Goal: Communication & Community: Answer question/provide support

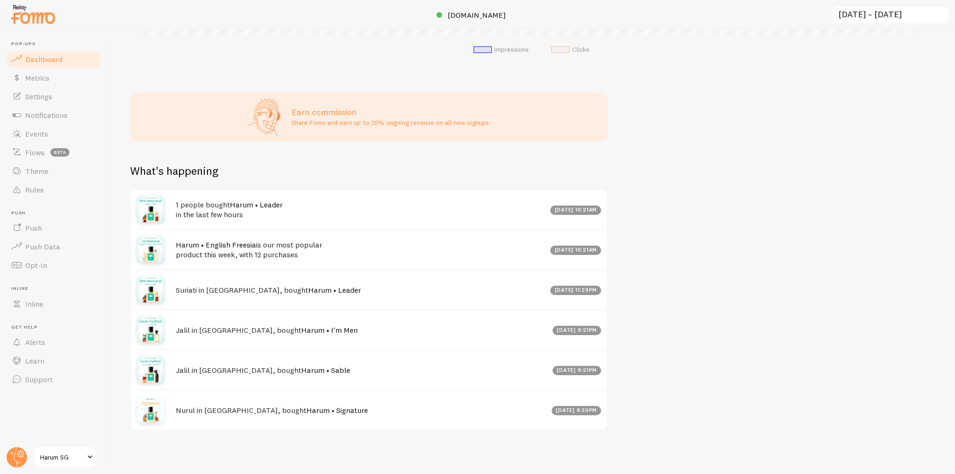
scroll to position [104, 0]
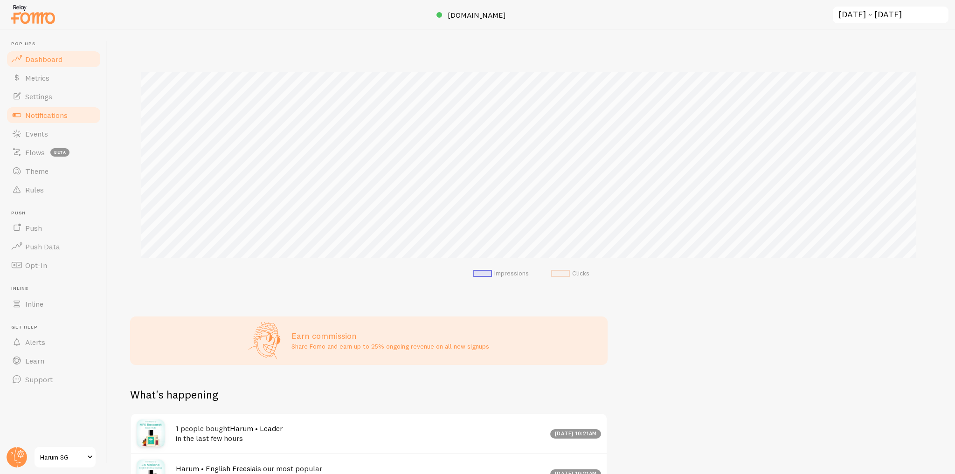
click at [69, 112] on link "Notifications" at bounding box center [54, 115] width 96 height 19
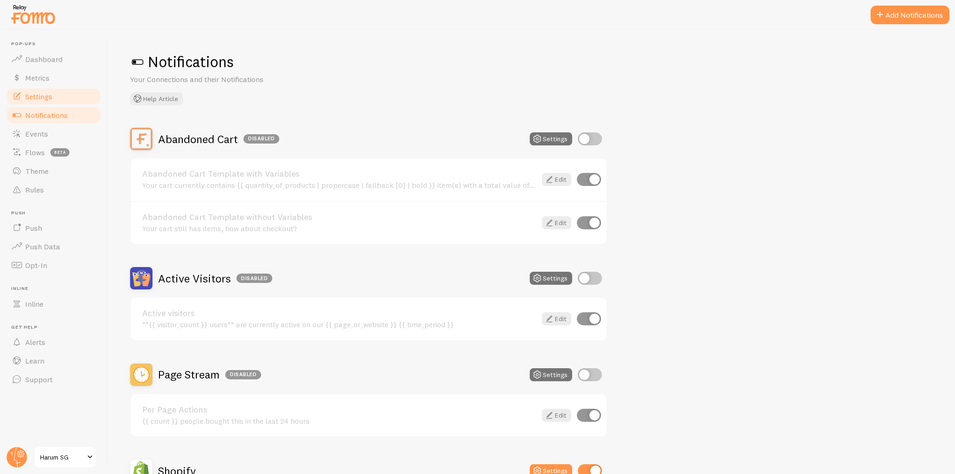
click at [68, 99] on link "Settings" at bounding box center [54, 96] width 96 height 19
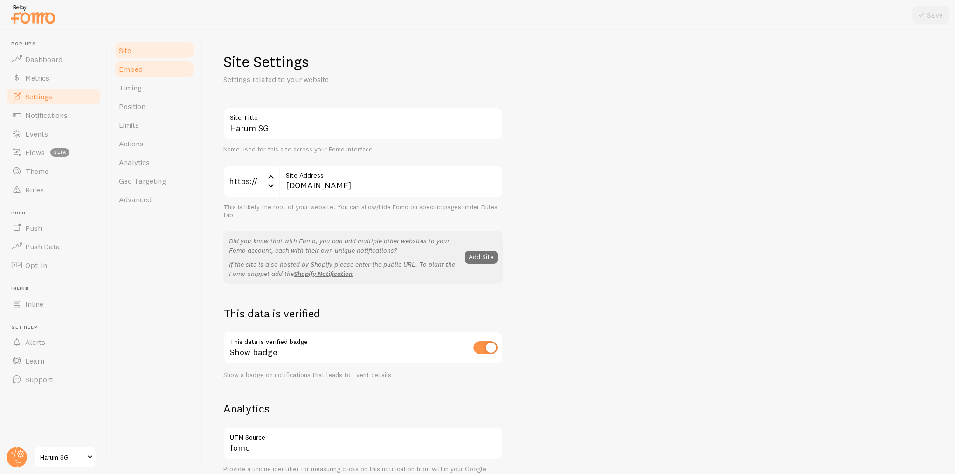
click at [168, 70] on link "Embed" at bounding box center [154, 69] width 82 height 19
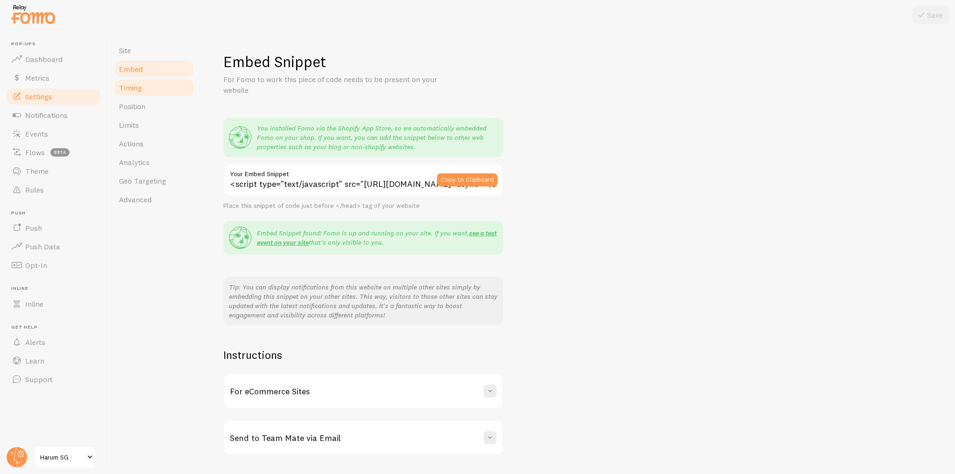
click at [165, 87] on link "Timing" at bounding box center [154, 87] width 82 height 19
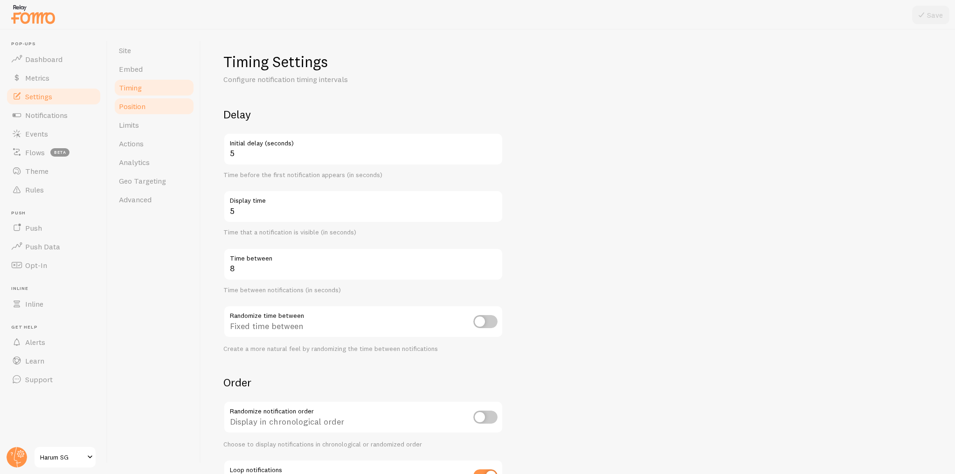
click at [161, 106] on link "Position" at bounding box center [154, 106] width 82 height 19
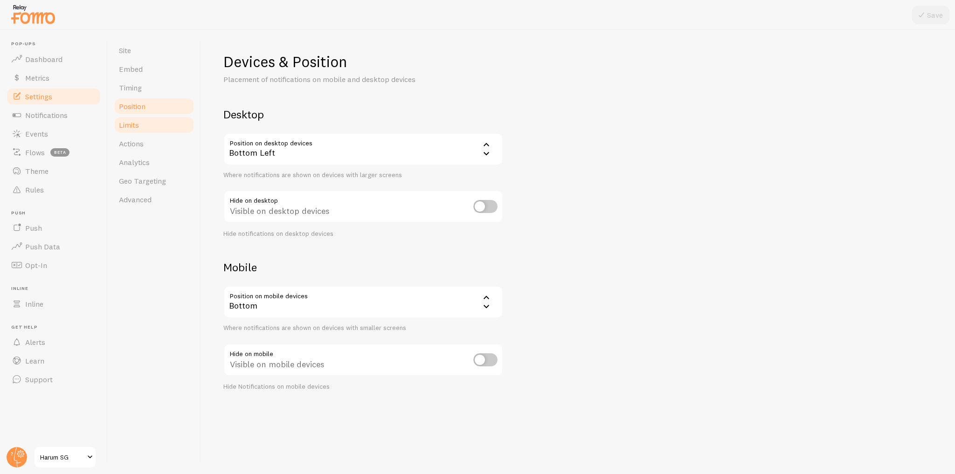
click at [168, 129] on link "Limits" at bounding box center [154, 125] width 82 height 19
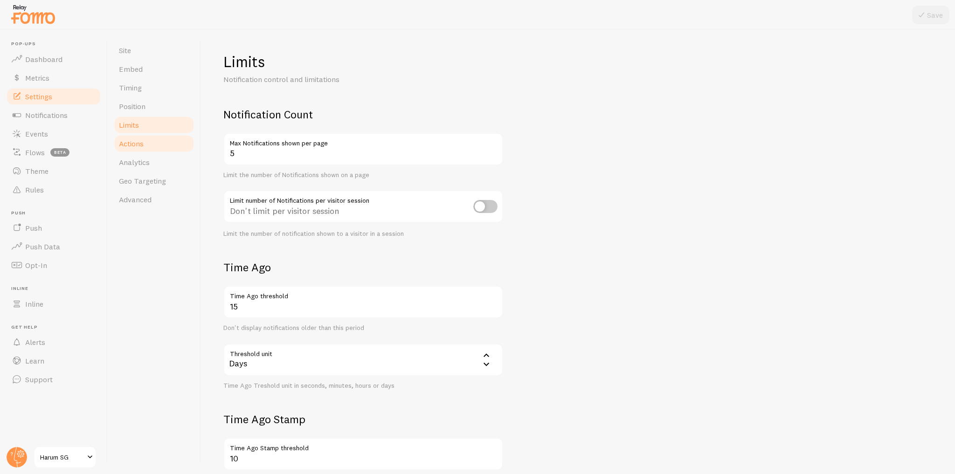
click at [165, 149] on link "Actions" at bounding box center [154, 143] width 82 height 19
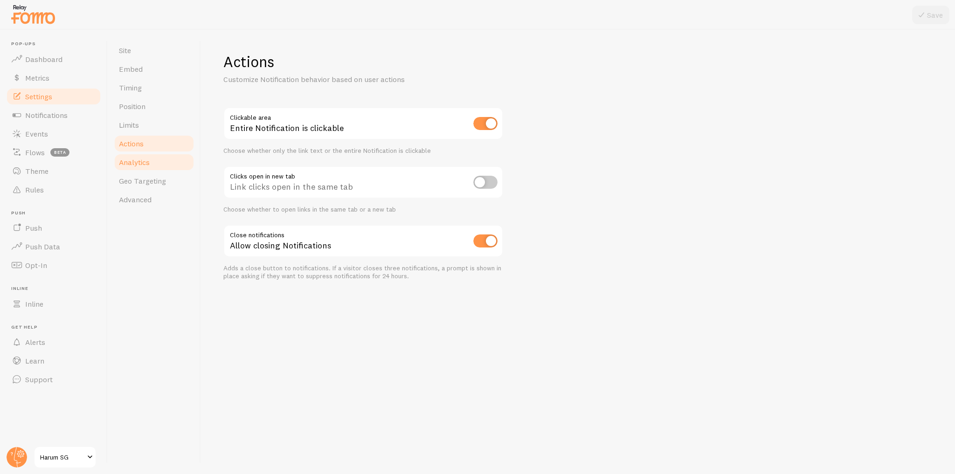
click at [169, 166] on link "Analytics" at bounding box center [154, 162] width 82 height 19
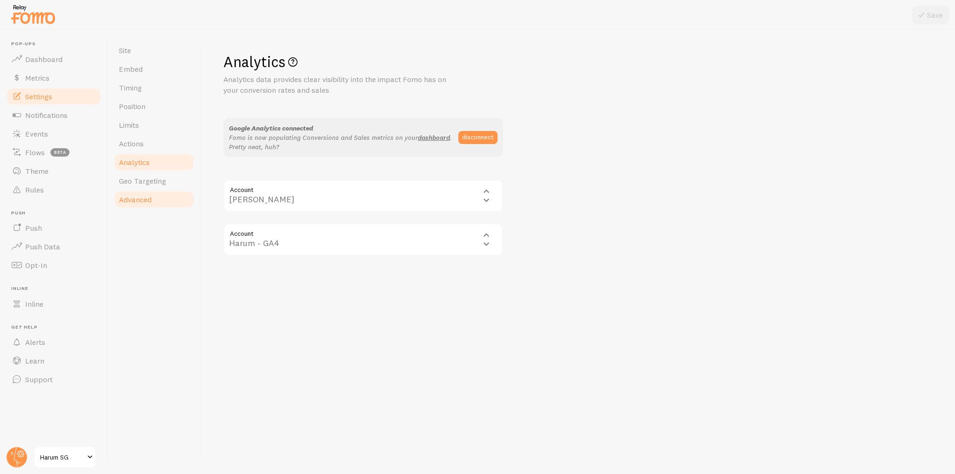
click at [169, 192] on link "Advanced" at bounding box center [154, 199] width 82 height 19
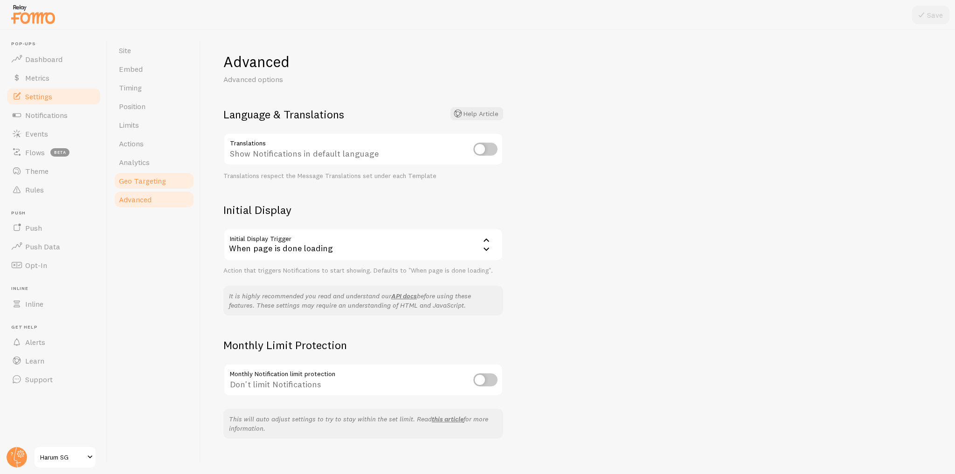
click at [172, 187] on link "Geo Targeting" at bounding box center [154, 181] width 82 height 19
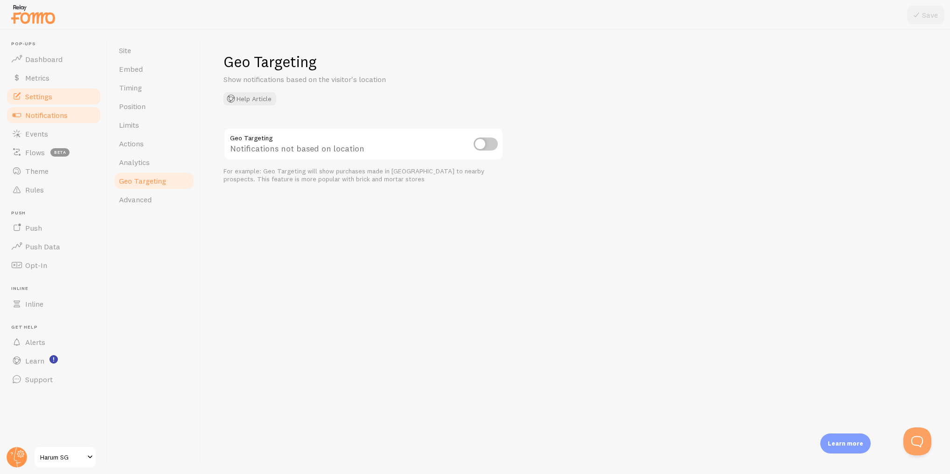
click at [73, 120] on link "Notifications" at bounding box center [54, 115] width 96 height 19
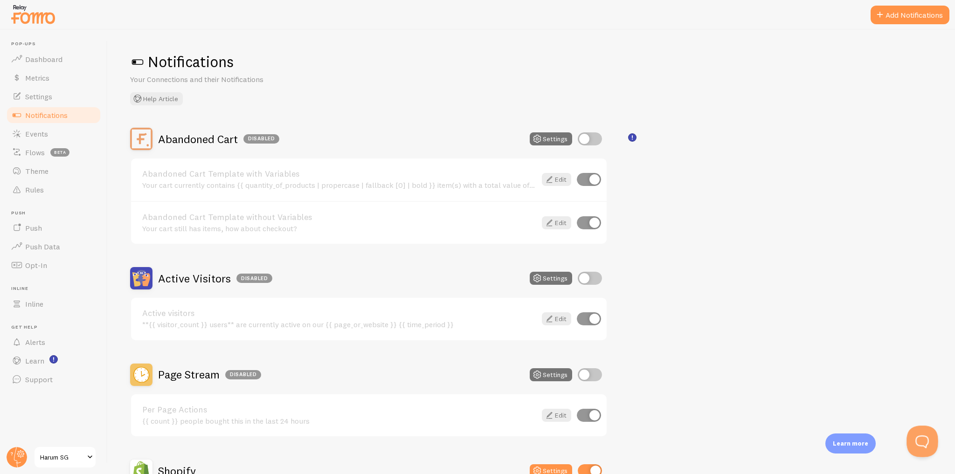
click at [920, 438] on button "Open Beacon popover" at bounding box center [921, 440] width 28 height 28
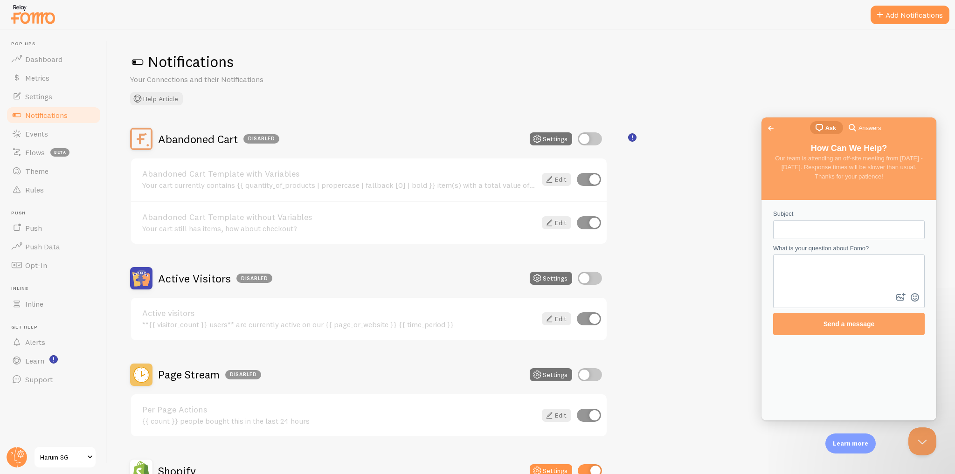
click at [770, 129] on span "Go back" at bounding box center [770, 128] width 11 height 11
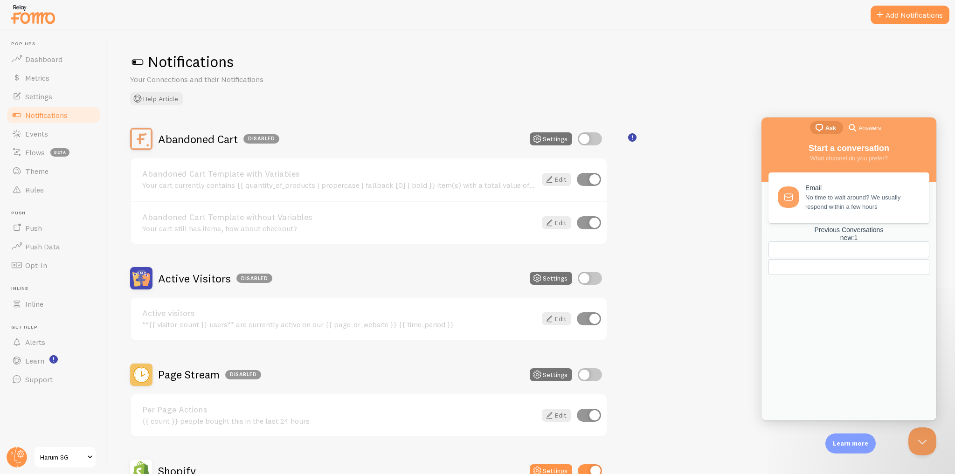
click at [847, 278] on div "Previous Conversations new : 1" at bounding box center [849, 251] width 161 height 51
click at [852, 242] on div "Previous Conversations new : 1" at bounding box center [849, 234] width 161 height 16
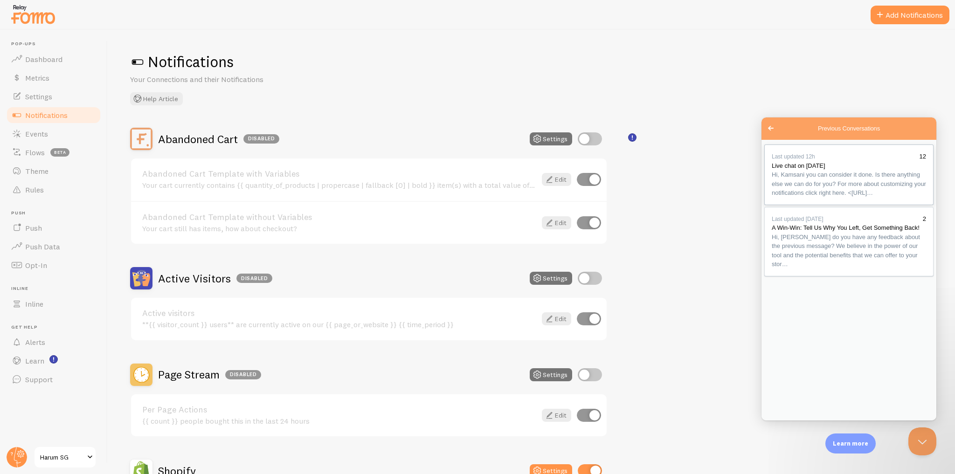
click at [861, 196] on span "Hi, Kamsani you can consider it done. Is there anything else we can do for you?…" at bounding box center [849, 183] width 154 height 25
drag, startPoint x: 869, startPoint y: 325, endPoint x: 855, endPoint y: 326, distance: 14.5
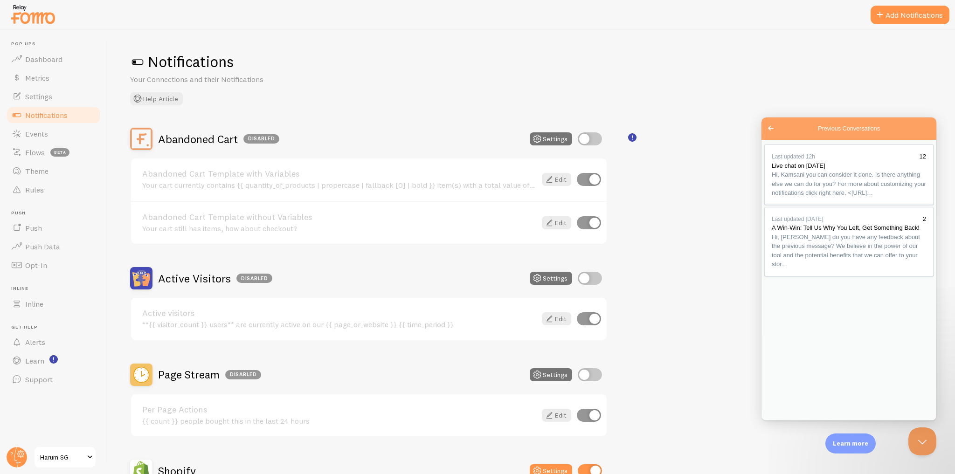
type textarea "is the text able to make larger abit?"
click at [72, 190] on link "Rules" at bounding box center [54, 190] width 96 height 19
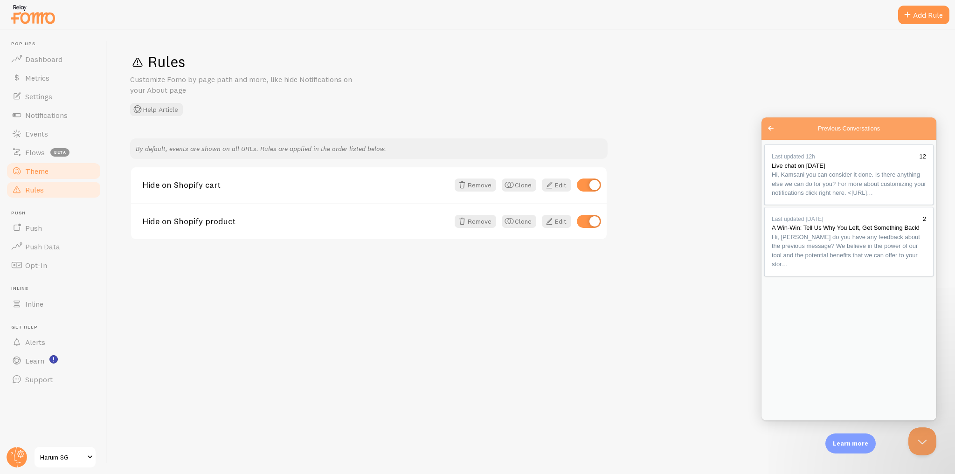
click at [73, 177] on link "Theme" at bounding box center [54, 171] width 96 height 19
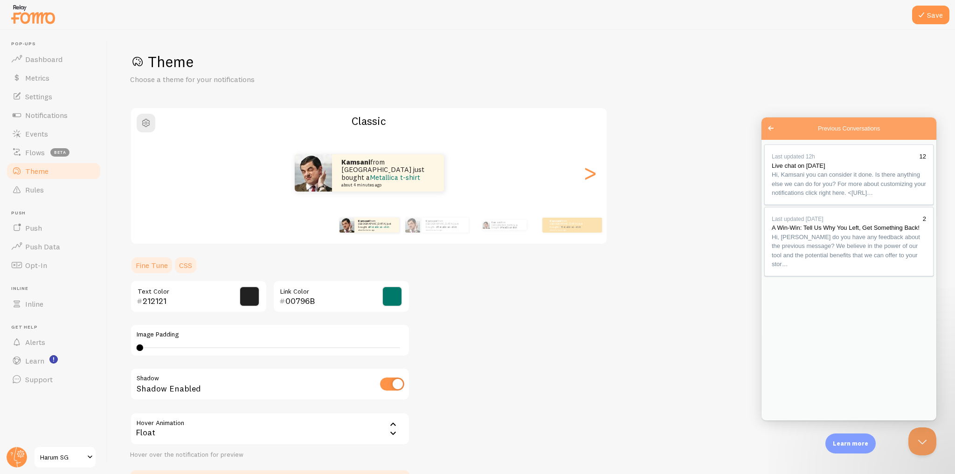
click at [181, 260] on link "CSS" at bounding box center [186, 265] width 24 height 19
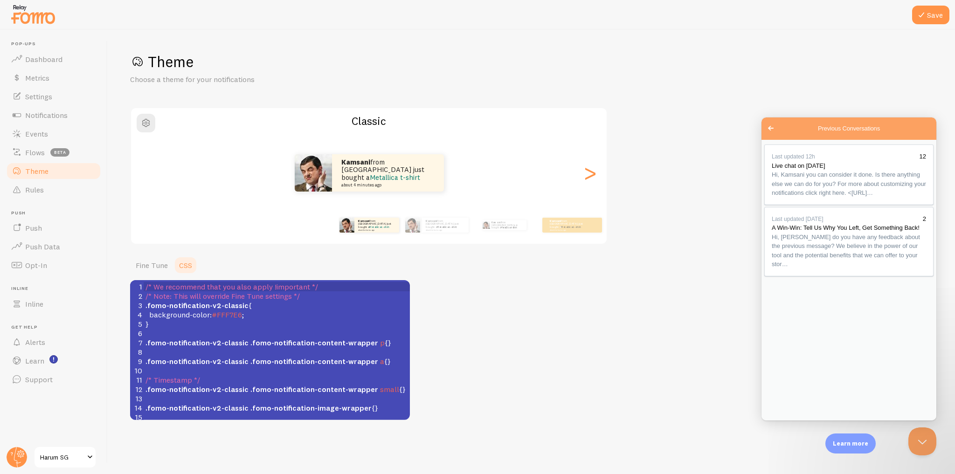
click at [475, 300] on div "Theme Choose a theme for your notifications Classic Kamsani from [GEOGRAPHIC_DA…" at bounding box center [531, 236] width 803 height 368
click at [69, 56] on link "Dashboard" at bounding box center [54, 59] width 96 height 19
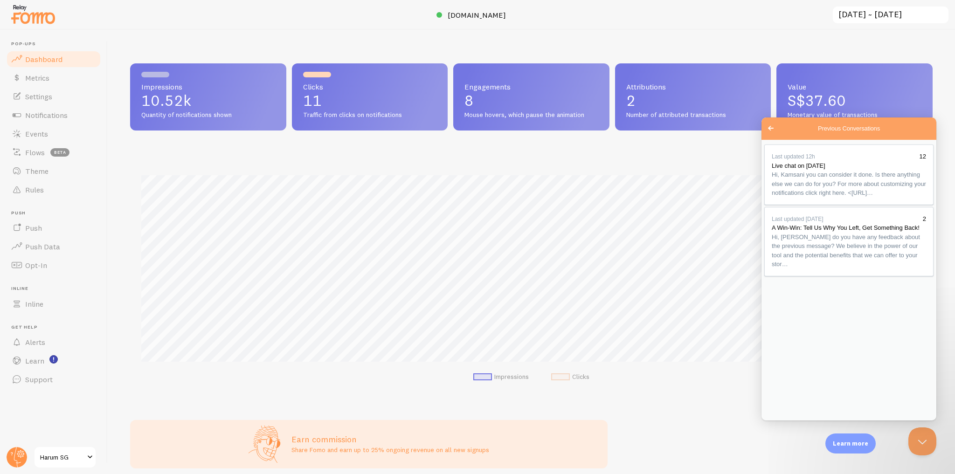
scroll to position [245, 797]
click at [781, 425] on button "Close" at bounding box center [772, 431] width 17 height 12
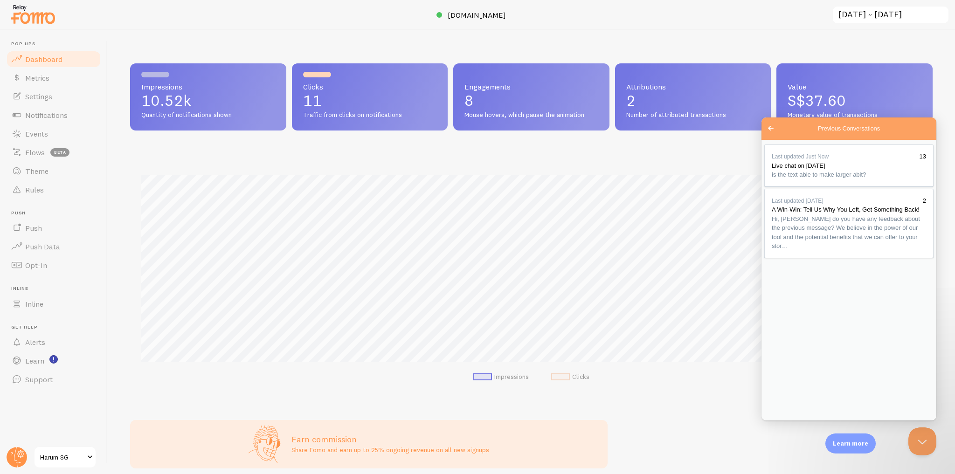
click at [764, 34] on div "Impressions 10.52k Quantity of notifications shown Clicks 11 Traffic from click…" at bounding box center [531, 252] width 847 height 445
click at [45, 80] on span "Metrics" at bounding box center [37, 77] width 24 height 9
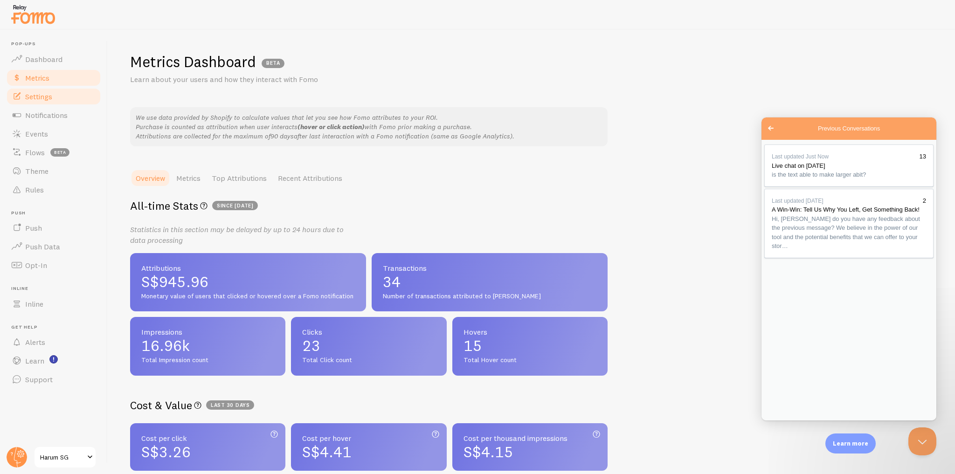
click at [49, 96] on span "Settings" at bounding box center [38, 96] width 27 height 9
